Goal: Transaction & Acquisition: Purchase product/service

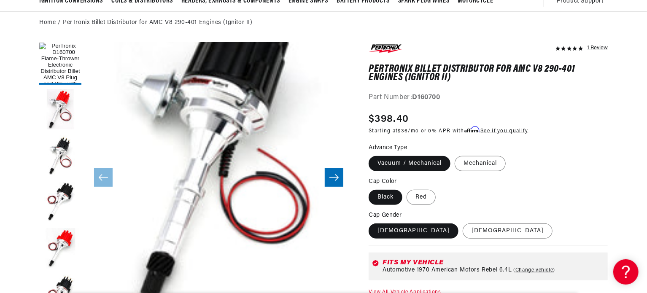
scroll to position [0, 256]
click at [416, 197] on label "Red" at bounding box center [421, 197] width 29 height 15
click at [407, 189] on input "Red" at bounding box center [407, 188] width 0 height 0
radio input "true"
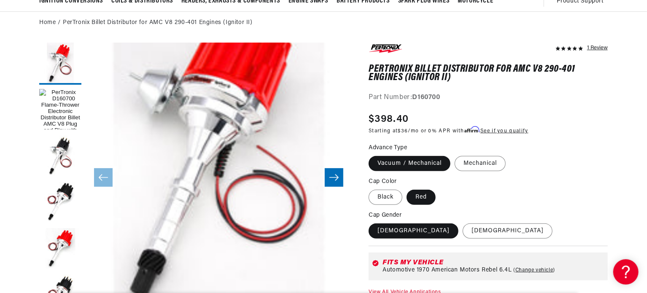
scroll to position [27, 0]
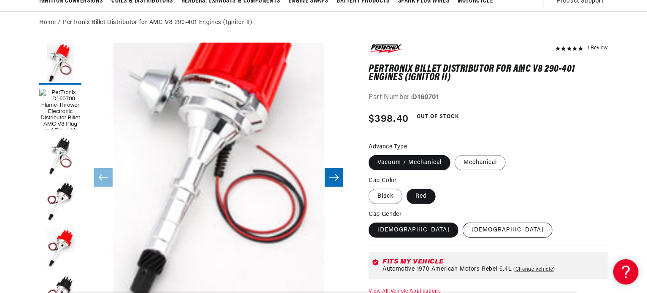
click at [463, 231] on label "[DEMOGRAPHIC_DATA]" at bounding box center [508, 230] width 90 height 15
click at [463, 222] on input "[DEMOGRAPHIC_DATA]" at bounding box center [463, 221] width 0 height 0
radio input "true"
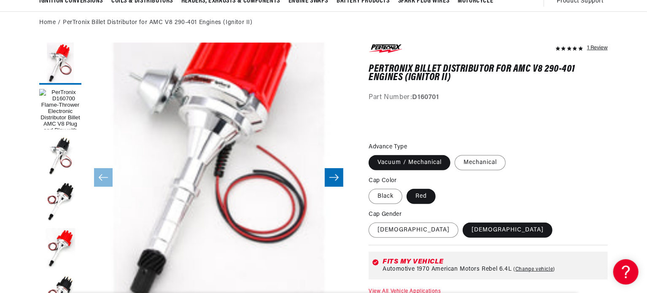
scroll to position [0, 0]
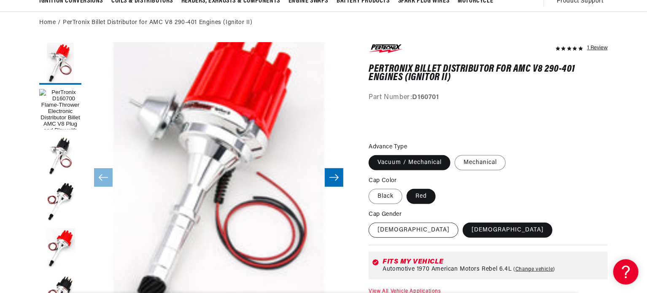
click at [385, 231] on label "[DEMOGRAPHIC_DATA]" at bounding box center [414, 230] width 90 height 15
click at [371, 222] on input "[DEMOGRAPHIC_DATA]" at bounding box center [371, 221] width 0 height 0
radio input "true"
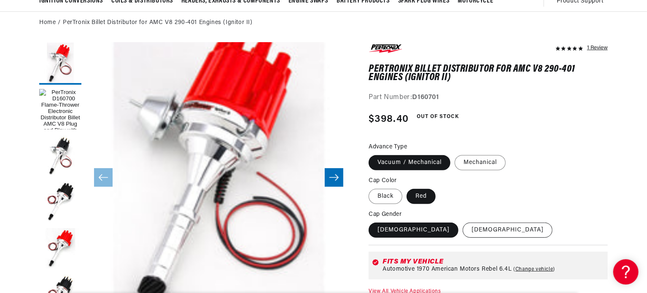
click at [463, 231] on label "[DEMOGRAPHIC_DATA]" at bounding box center [508, 230] width 90 height 15
click at [463, 222] on input "[DEMOGRAPHIC_DATA]" at bounding box center [463, 221] width 0 height 0
radio input "true"
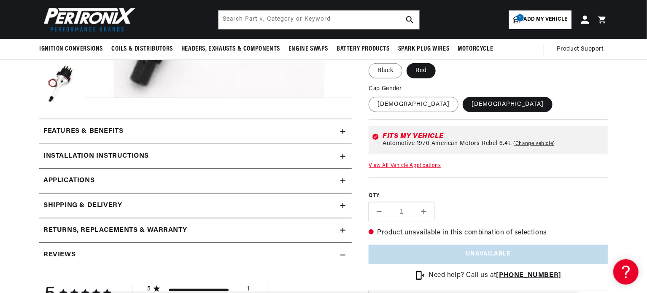
click at [341, 131] on icon at bounding box center [343, 131] width 5 height 5
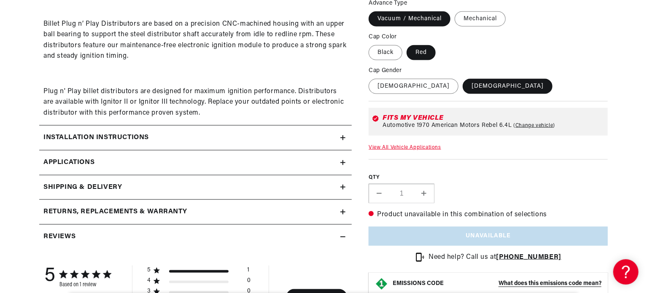
scroll to position [591, 0]
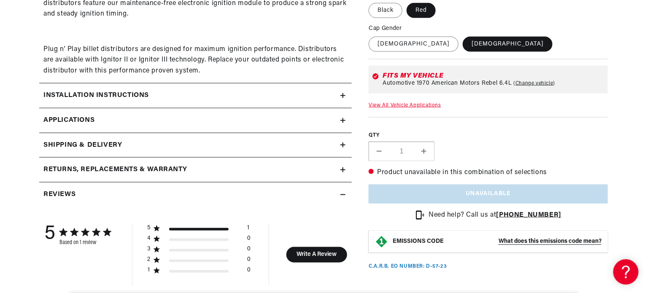
click at [248, 119] on link "Applications" at bounding box center [195, 120] width 313 height 25
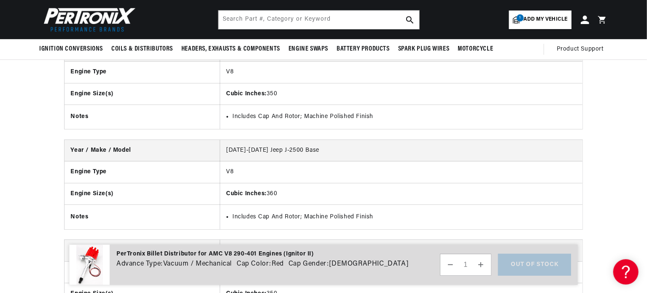
scroll to position [1305, 0]
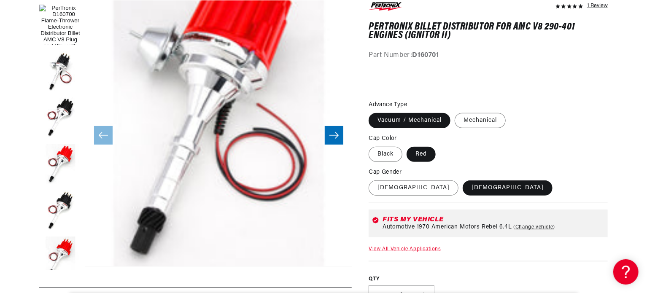
scroll to position [169, 0]
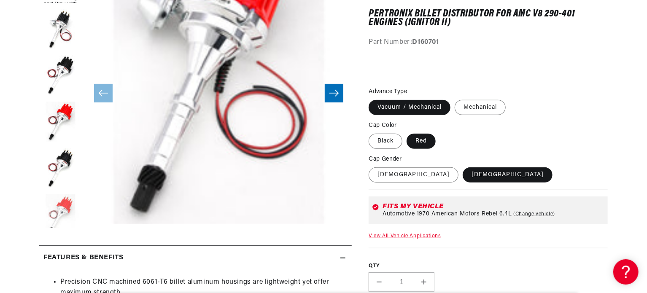
click at [71, 202] on button "Load image 7 in gallery view" at bounding box center [60, 216] width 42 height 42
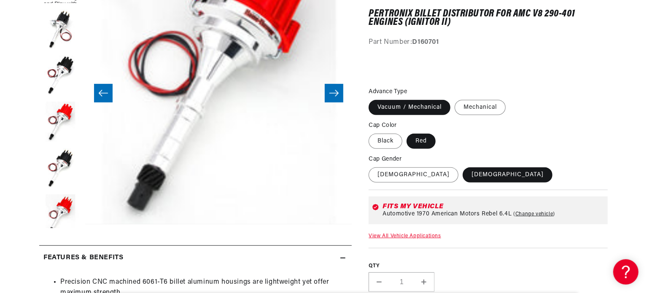
scroll to position [211, 0]
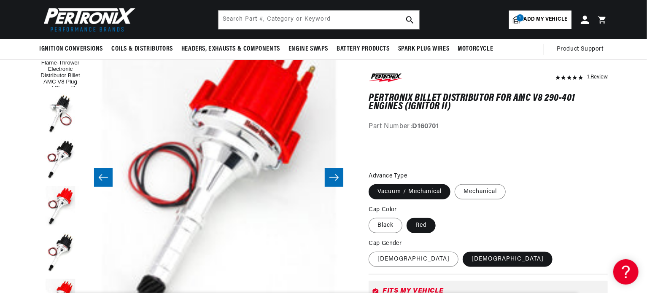
click at [329, 173] on button "Slide right" at bounding box center [334, 177] width 19 height 19
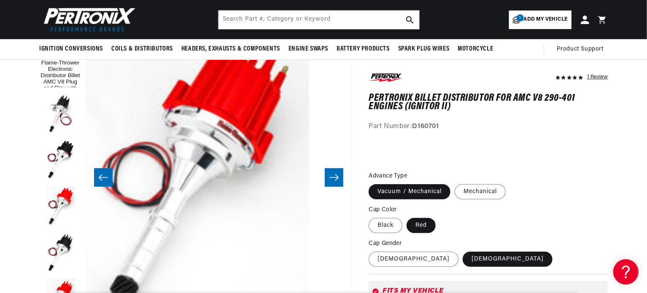
click at [332, 177] on icon "Slide right" at bounding box center [334, 177] width 10 height 8
click at [110, 179] on button "Slide left" at bounding box center [103, 177] width 19 height 19
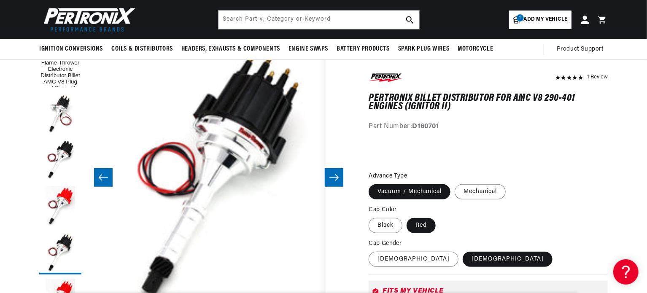
click at [108, 180] on button "Slide left" at bounding box center [103, 177] width 19 height 19
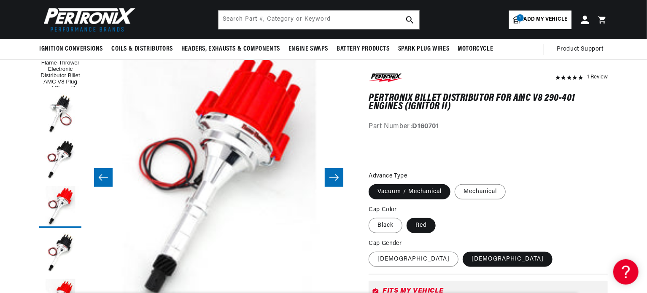
click at [108, 180] on button "Slide left" at bounding box center [103, 177] width 19 height 19
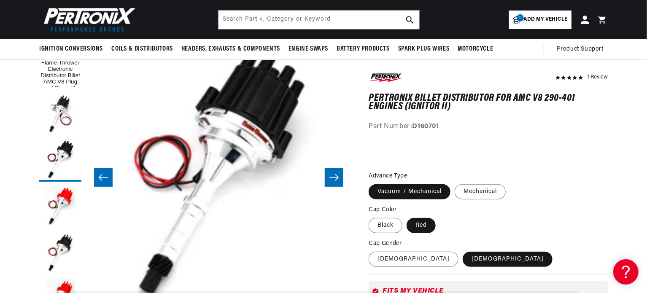
click at [109, 179] on button "Slide left" at bounding box center [103, 177] width 19 height 19
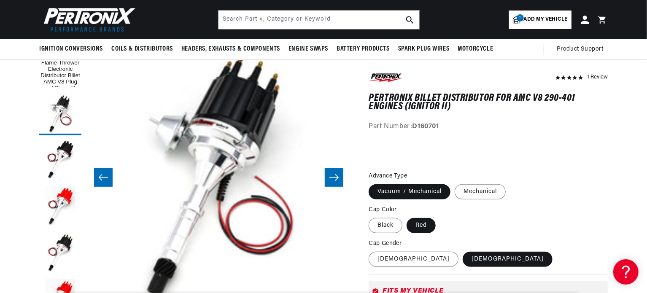
click at [109, 179] on button "Slide left" at bounding box center [103, 177] width 19 height 19
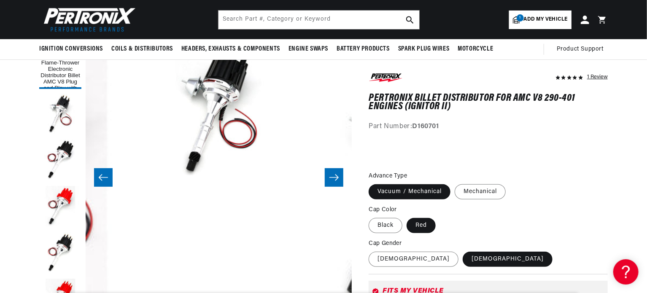
click at [109, 179] on button "Slide left" at bounding box center [103, 177] width 19 height 19
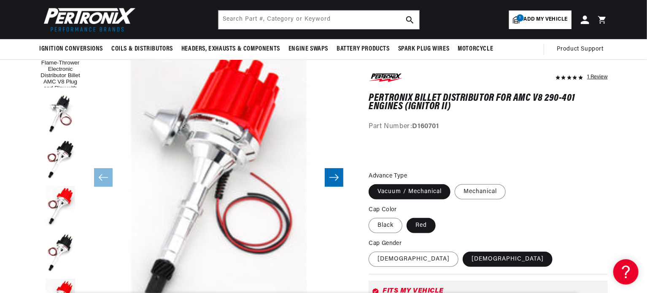
click at [336, 181] on icon "Slide right" at bounding box center [334, 177] width 10 height 8
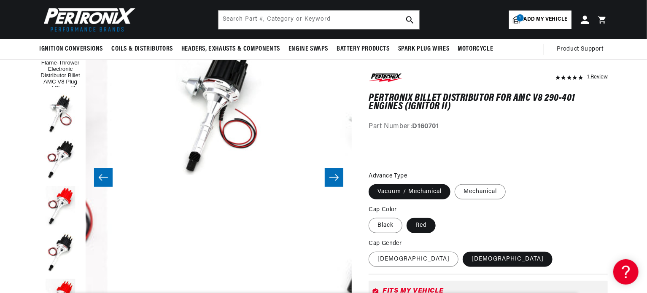
click at [336, 181] on icon "Slide right" at bounding box center [334, 177] width 10 height 8
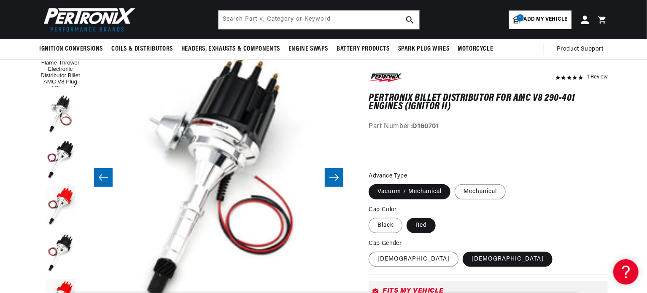
click at [336, 181] on icon "Slide right" at bounding box center [334, 177] width 10 height 8
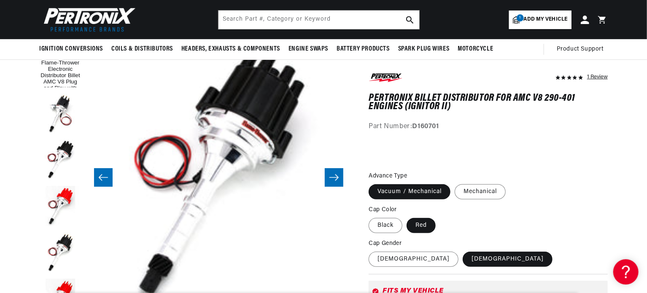
click at [336, 181] on icon "Slide right" at bounding box center [334, 177] width 10 height 8
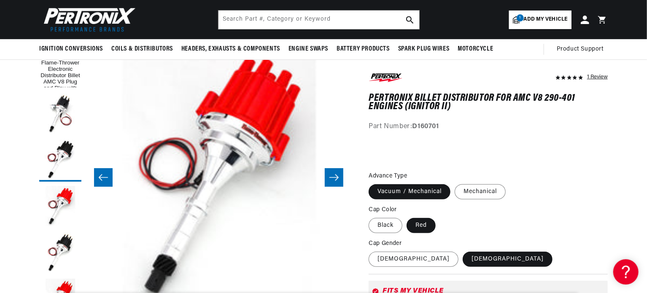
click at [336, 181] on icon "Slide right" at bounding box center [334, 177] width 10 height 8
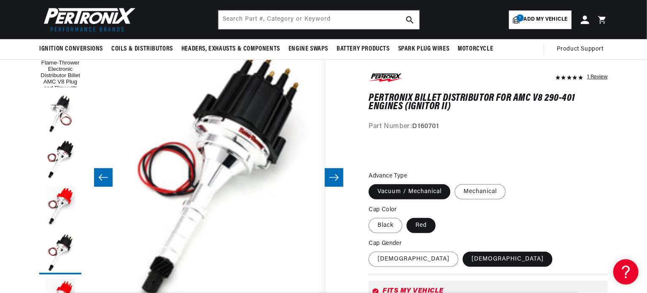
click at [336, 181] on icon "Slide right" at bounding box center [334, 177] width 10 height 8
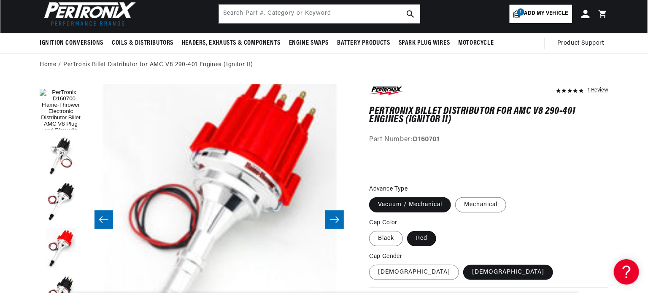
scroll to position [0, 256]
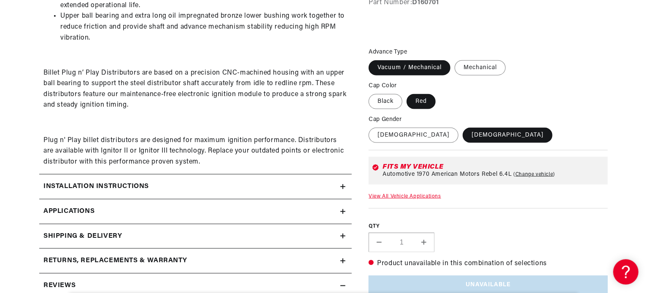
scroll to position [584, 0]
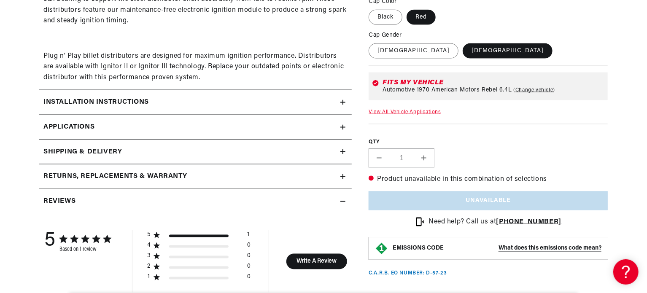
click at [126, 157] on div "Shipping & Delivery" at bounding box center [189, 152] width 301 height 11
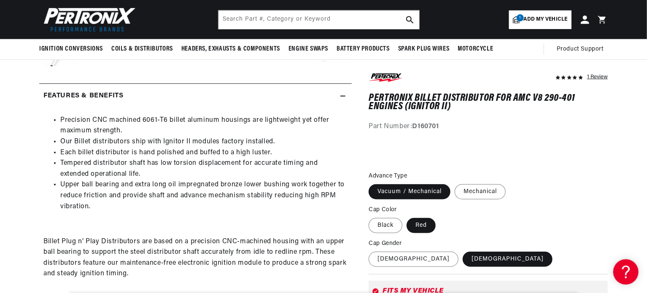
scroll to position [162, 0]
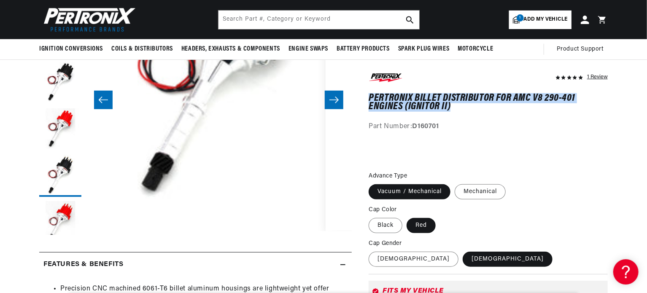
drag, startPoint x: 457, startPoint y: 105, endPoint x: 369, endPoint y: 93, distance: 88.2
click at [369, 94] on h1 "PerTronix Billet Distributor for AMC V8 290-401 Engines (Ignitor II)" at bounding box center [488, 102] width 239 height 17
copy h1 "PerTronix Billet Distributor for AMC V8 290-401 Engines (Ignitor II)"
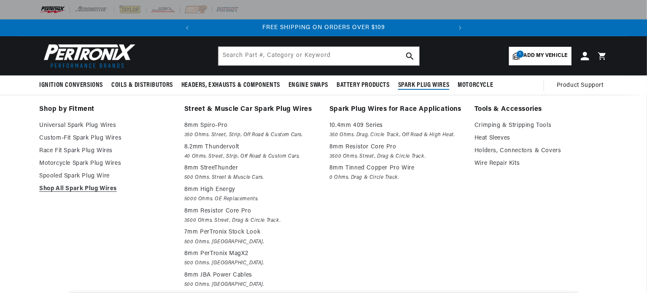
scroll to position [0, 0]
click at [422, 83] on span "Spark Plug Wires" at bounding box center [423, 85] width 51 height 9
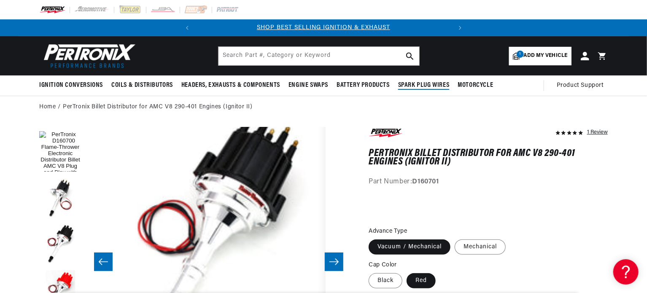
click at [420, 85] on span "Spark Plug Wires" at bounding box center [423, 85] width 51 height 9
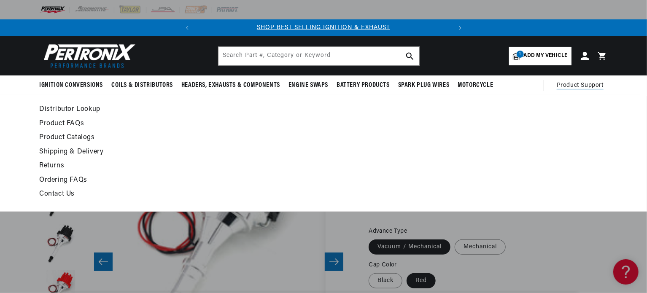
click at [46, 194] on link "Contact Us" at bounding box center [246, 195] width 415 height 12
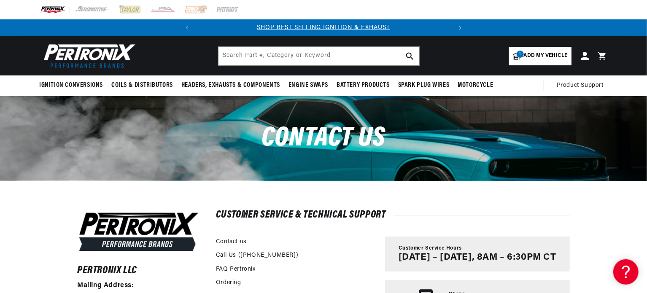
scroll to position [0, 256]
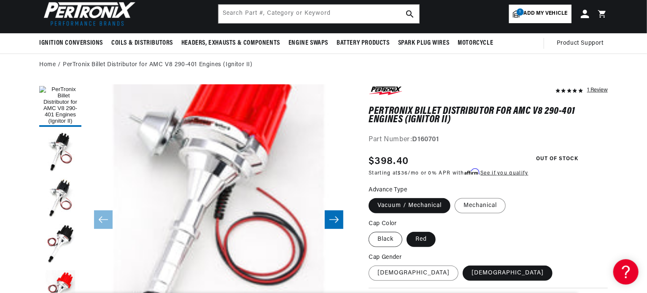
click at [383, 240] on label "Black" at bounding box center [386, 239] width 34 height 15
click at [371, 231] on input "Black" at bounding box center [371, 230] width 0 height 0
radio input "true"
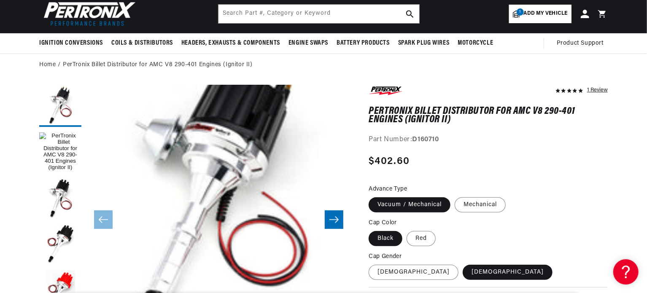
scroll to position [0, 256]
click at [420, 238] on label "Red" at bounding box center [421, 238] width 29 height 15
click at [407, 230] on input "Red" at bounding box center [407, 230] width 0 height 0
radio input "true"
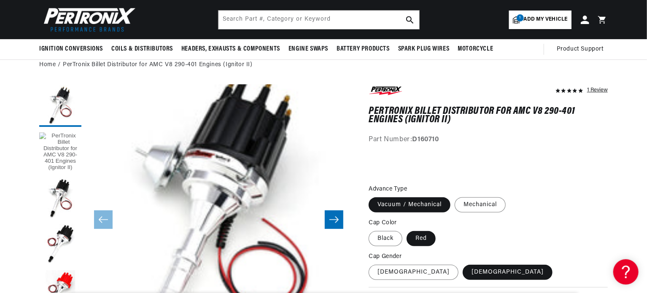
click at [60, 150] on button "Load image 1 in gallery view" at bounding box center [60, 152] width 42 height 42
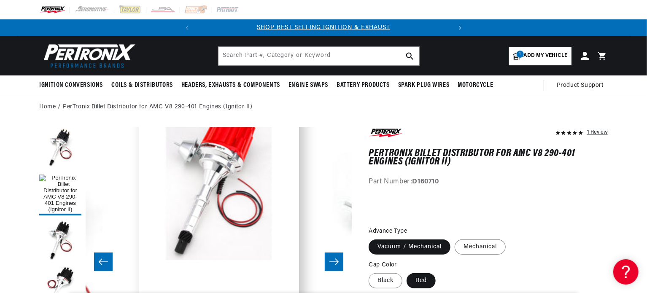
scroll to position [42, 0]
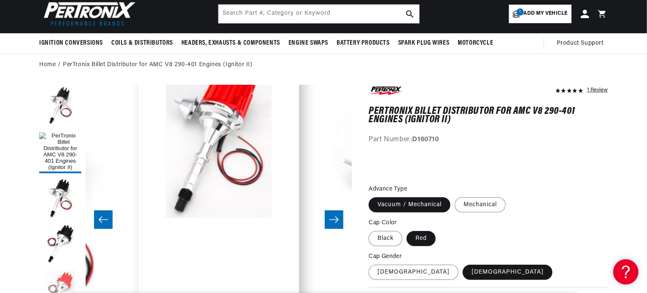
click at [67, 275] on button "Load image 5 in gallery view" at bounding box center [60, 292] width 42 height 42
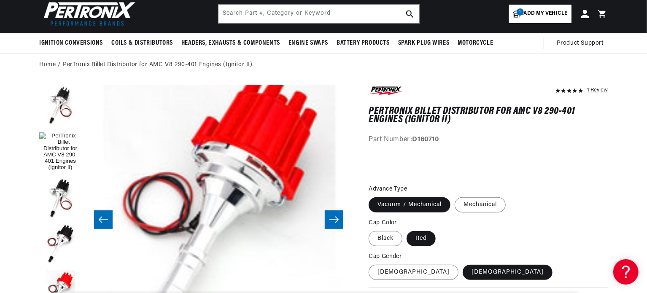
scroll to position [84, 0]
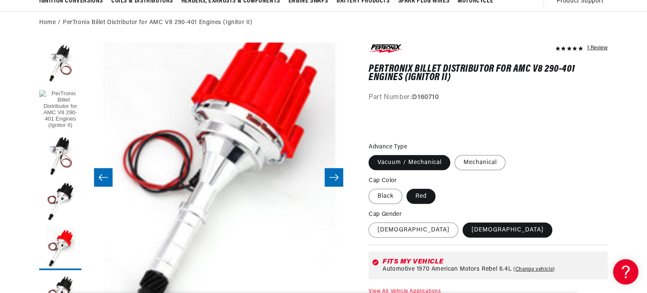
click at [66, 97] on button "Load image 1 in gallery view" at bounding box center [60, 110] width 42 height 42
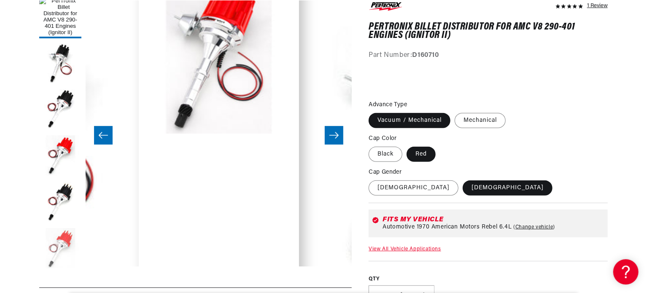
scroll to position [169, 0]
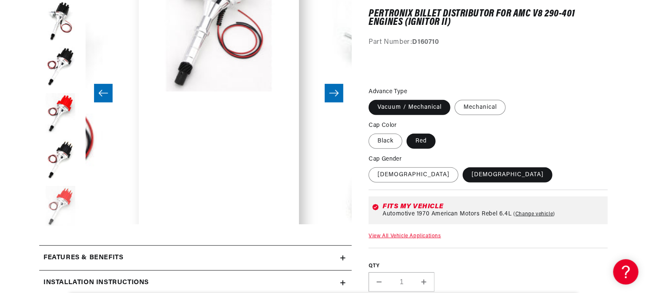
click at [65, 190] on button "Load image 7 in gallery view" at bounding box center [60, 207] width 42 height 42
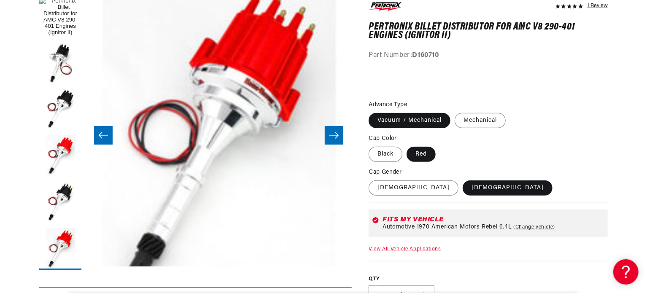
scroll to position [84, 0]
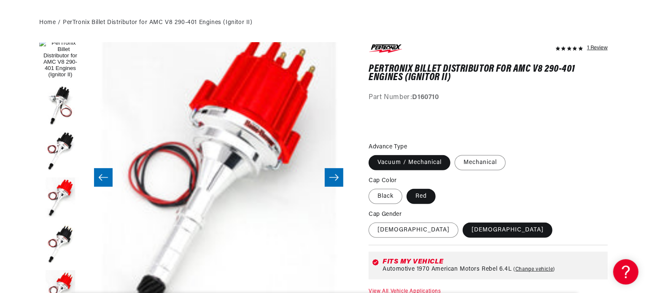
click at [336, 178] on icon "Slide right" at bounding box center [334, 178] width 9 height 6
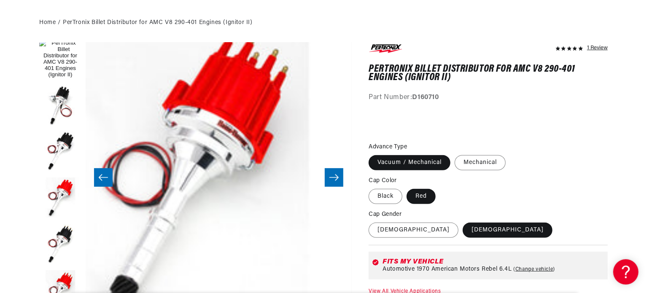
scroll to position [0, 0]
click at [103, 178] on icon "Slide left" at bounding box center [103, 178] width 9 height 6
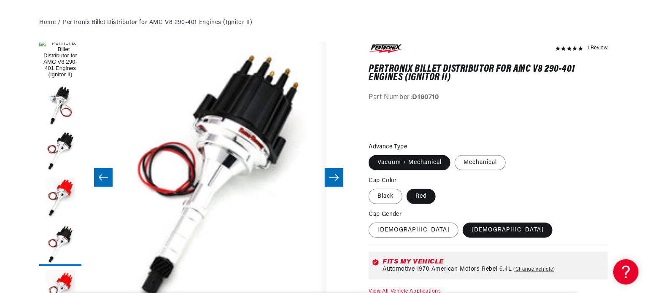
click at [103, 177] on icon "Slide left" at bounding box center [103, 177] width 10 height 8
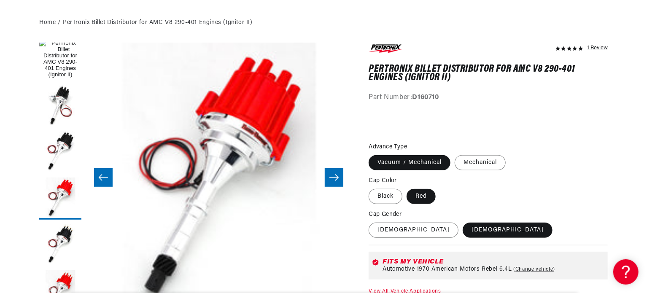
click at [103, 177] on icon "Slide left" at bounding box center [103, 177] width 10 height 8
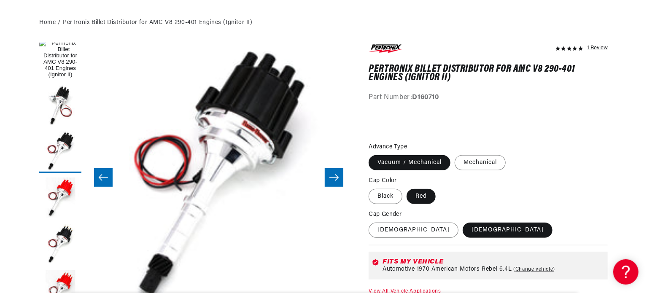
scroll to position [0, 256]
